Goal: Task Accomplishment & Management: Use online tool/utility

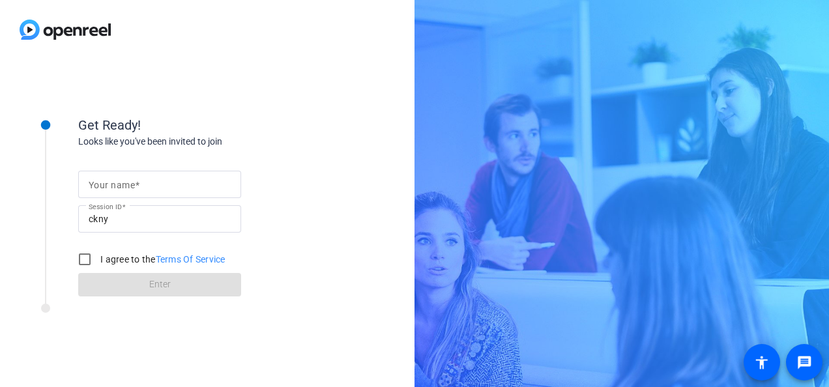
click at [124, 182] on mat-label "Your name" at bounding box center [112, 185] width 46 height 10
click at [124, 182] on input "Your name" at bounding box center [160, 185] width 142 height 16
type input "[PERSON_NAME]"
click at [129, 260] on label "I agree to the Terms Of Service" at bounding box center [162, 259] width 128 height 13
click at [98, 260] on input "I agree to the Terms Of Service" at bounding box center [85, 259] width 26 height 26
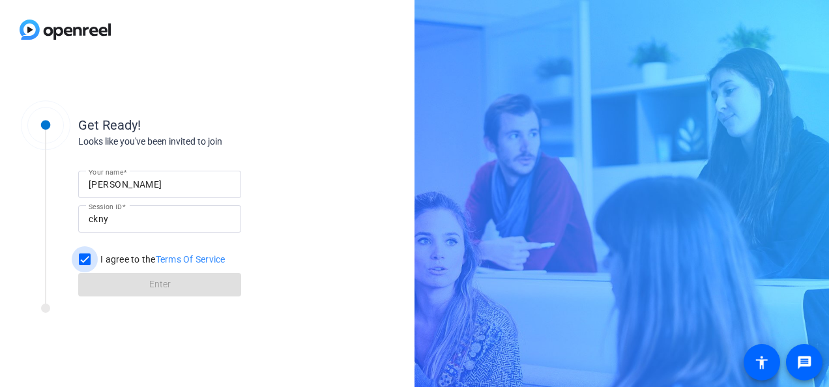
checkbox input "true"
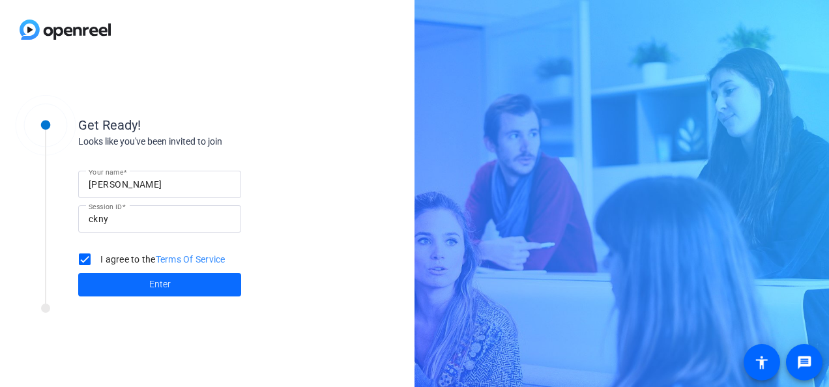
click at [111, 283] on span at bounding box center [159, 284] width 163 height 31
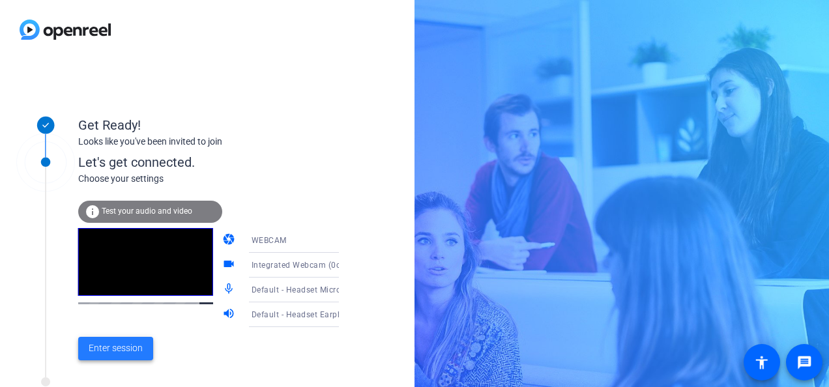
click at [117, 342] on span "Enter session" at bounding box center [116, 348] width 54 height 14
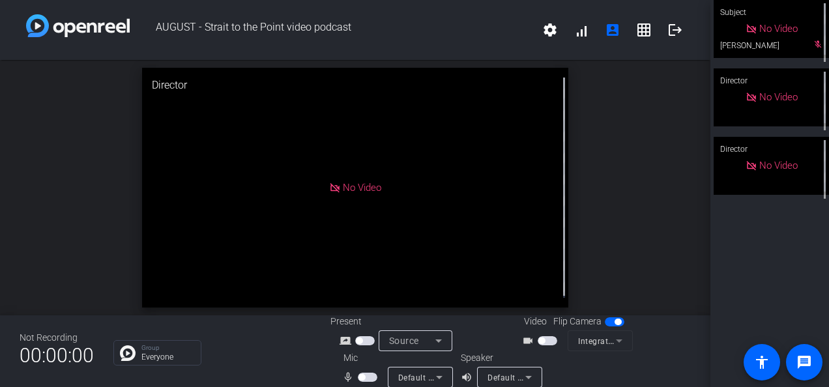
click at [543, 341] on span "button" at bounding box center [548, 340] width 20 height 9
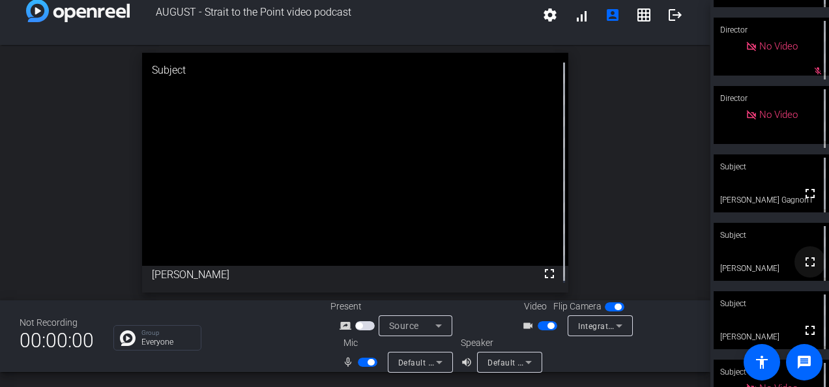
scroll to position [92, 0]
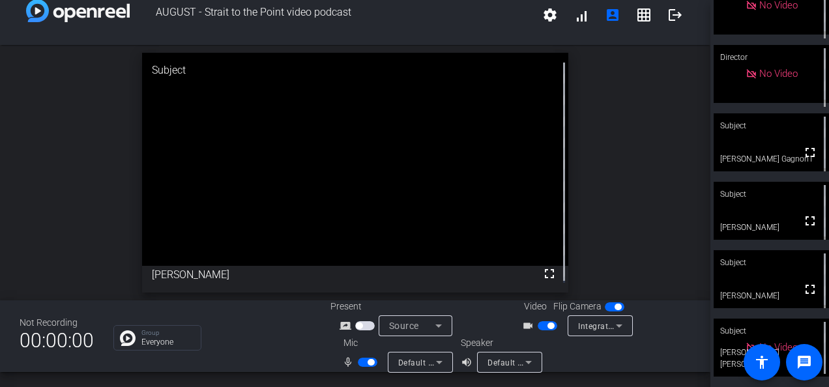
click at [541, 330] on span "button" at bounding box center [548, 325] width 20 height 9
click at [369, 360] on span "button" at bounding box center [370, 362] width 7 height 7
click at [569, 362] on div "Speaker volume_up Default - Headset Earphone (Jabra EVOLVE 20 MS)" at bounding box center [518, 354] width 115 height 36
click at [367, 363] on span "button" at bounding box center [368, 362] width 20 height 9
click at [541, 327] on span "button" at bounding box center [548, 325] width 20 height 9
